Goal: Transaction & Acquisition: Purchase product/service

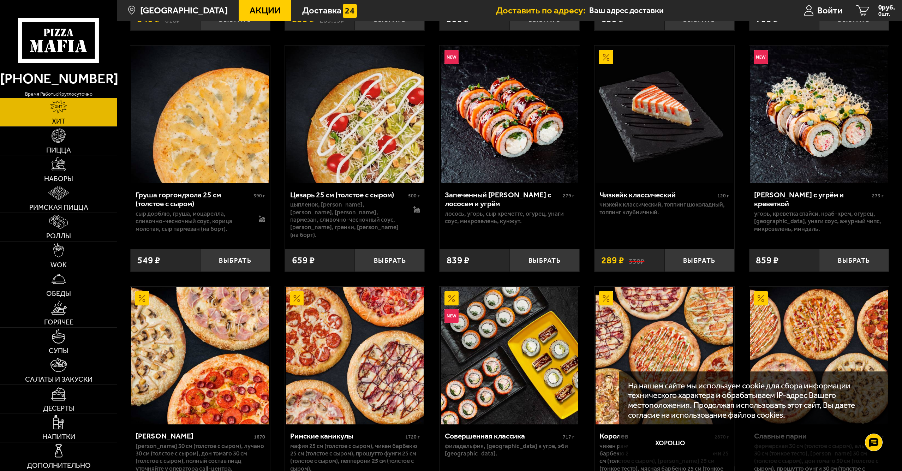
scroll to position [410, 0]
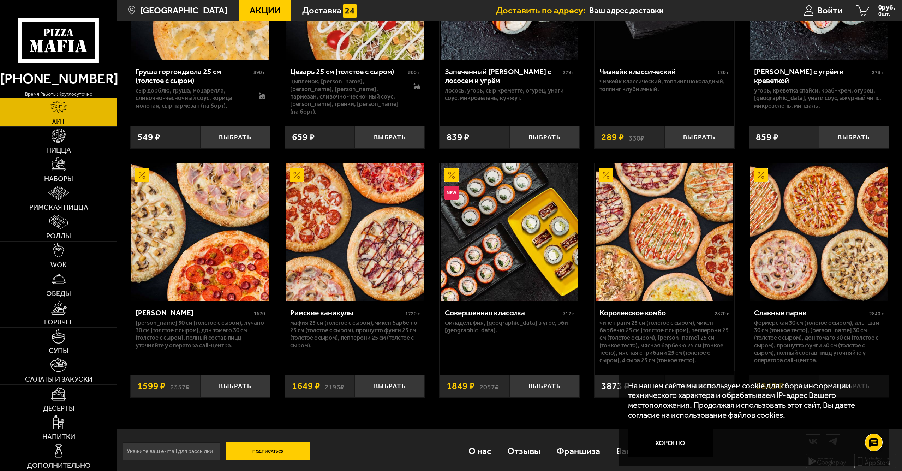
click at [856, 464] on div "На нашем сайте мы используем cookie для сбора информации технического характера…" at bounding box center [754, 418] width 271 height 95
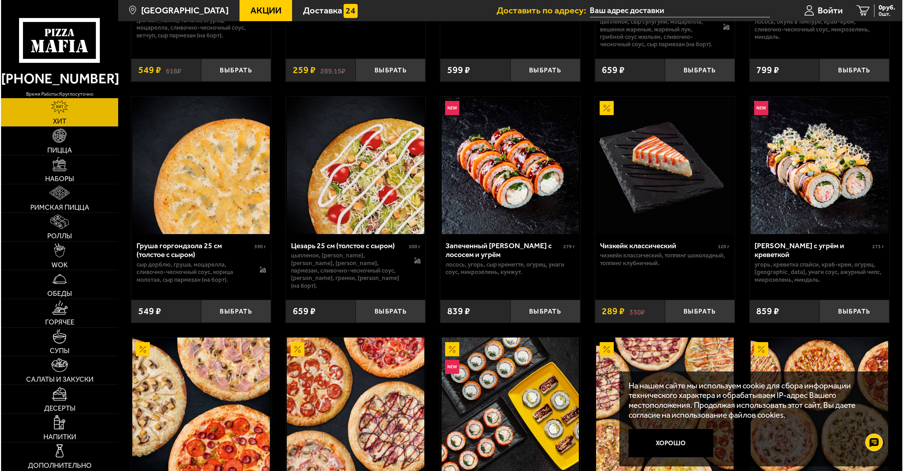
scroll to position [0, 0]
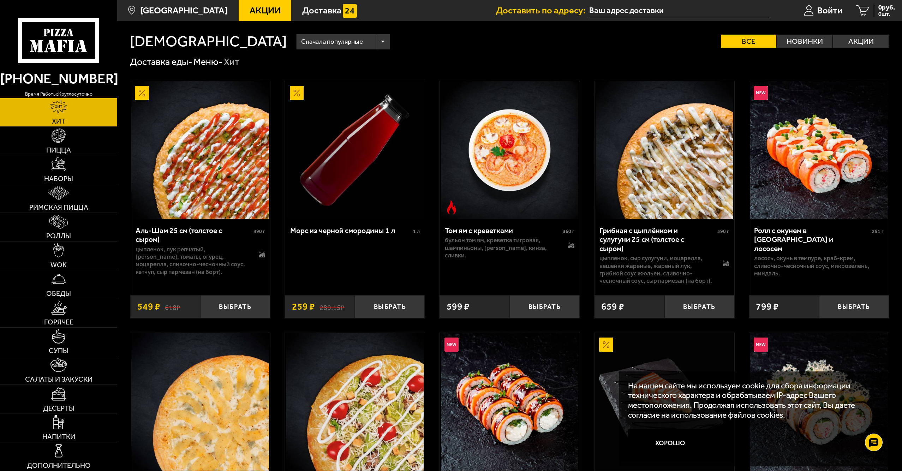
click at [174, 181] on img at bounding box center [200, 150] width 138 height 138
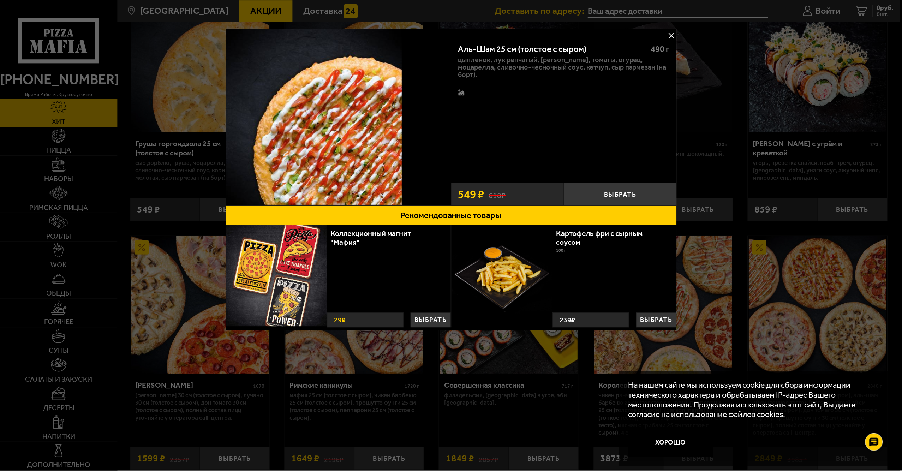
scroll to position [410, 0]
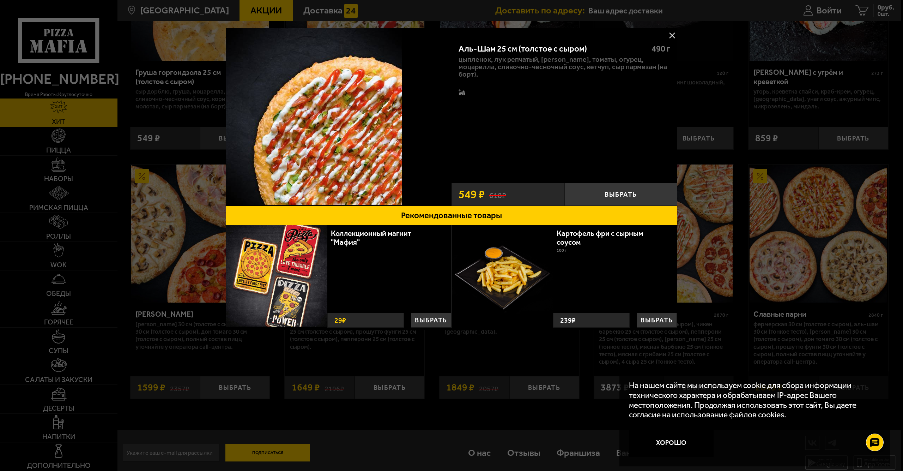
click at [651, 10] on div at bounding box center [451, 235] width 903 height 471
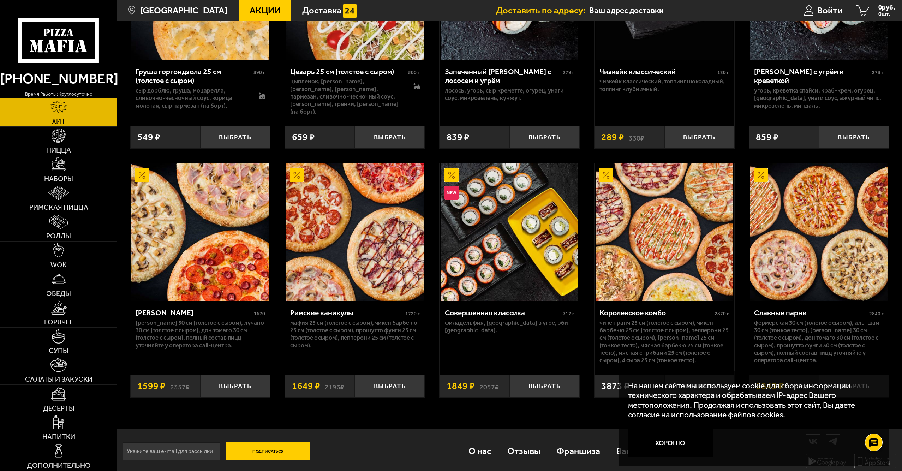
click at [267, 450] on button "Подписаться" at bounding box center [267, 451] width 85 height 18
